Goal: Use online tool/utility: Utilize a website feature to perform a specific function

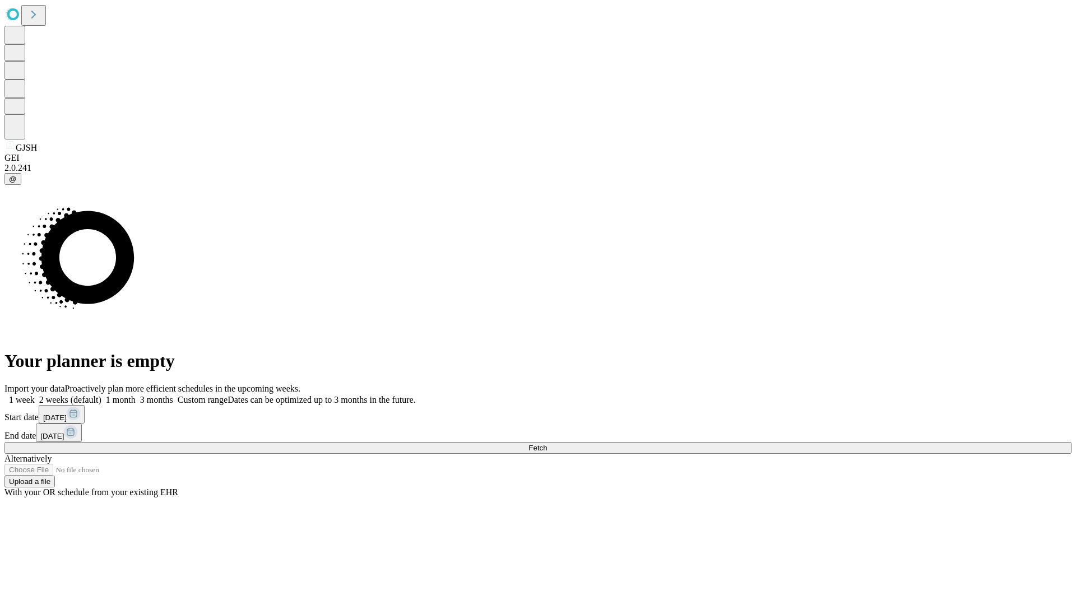
click at [547, 444] on span "Fetch" at bounding box center [537, 448] width 18 height 8
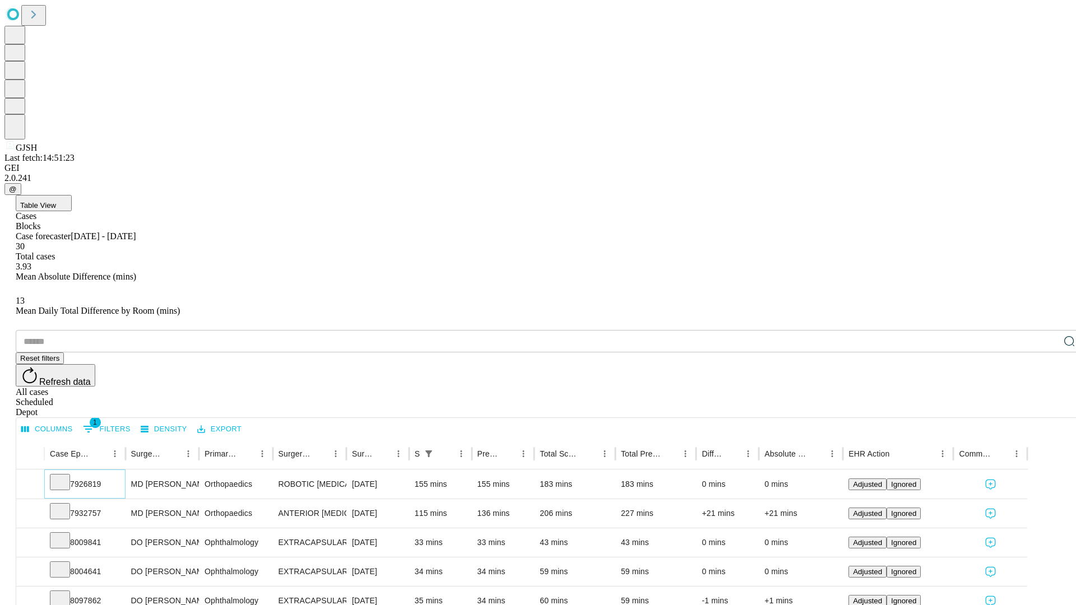
click at [66, 476] on icon at bounding box center [59, 481] width 11 height 11
